Goal: Task Accomplishment & Management: Manage account settings

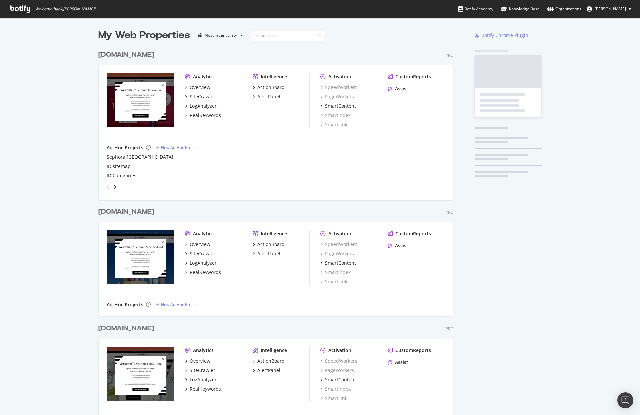
scroll to position [1132, 355]
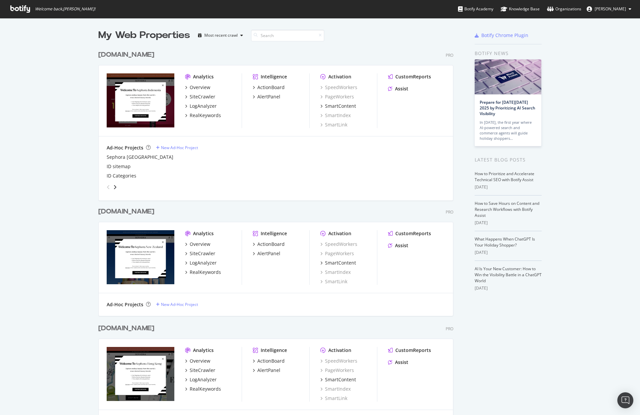
click at [615, 9] on span "[PERSON_NAME]" at bounding box center [610, 9] width 31 height 6
click at [605, 84] on span "Log Out" at bounding box center [598, 82] width 14 height 6
